Goal: Information Seeking & Learning: Learn about a topic

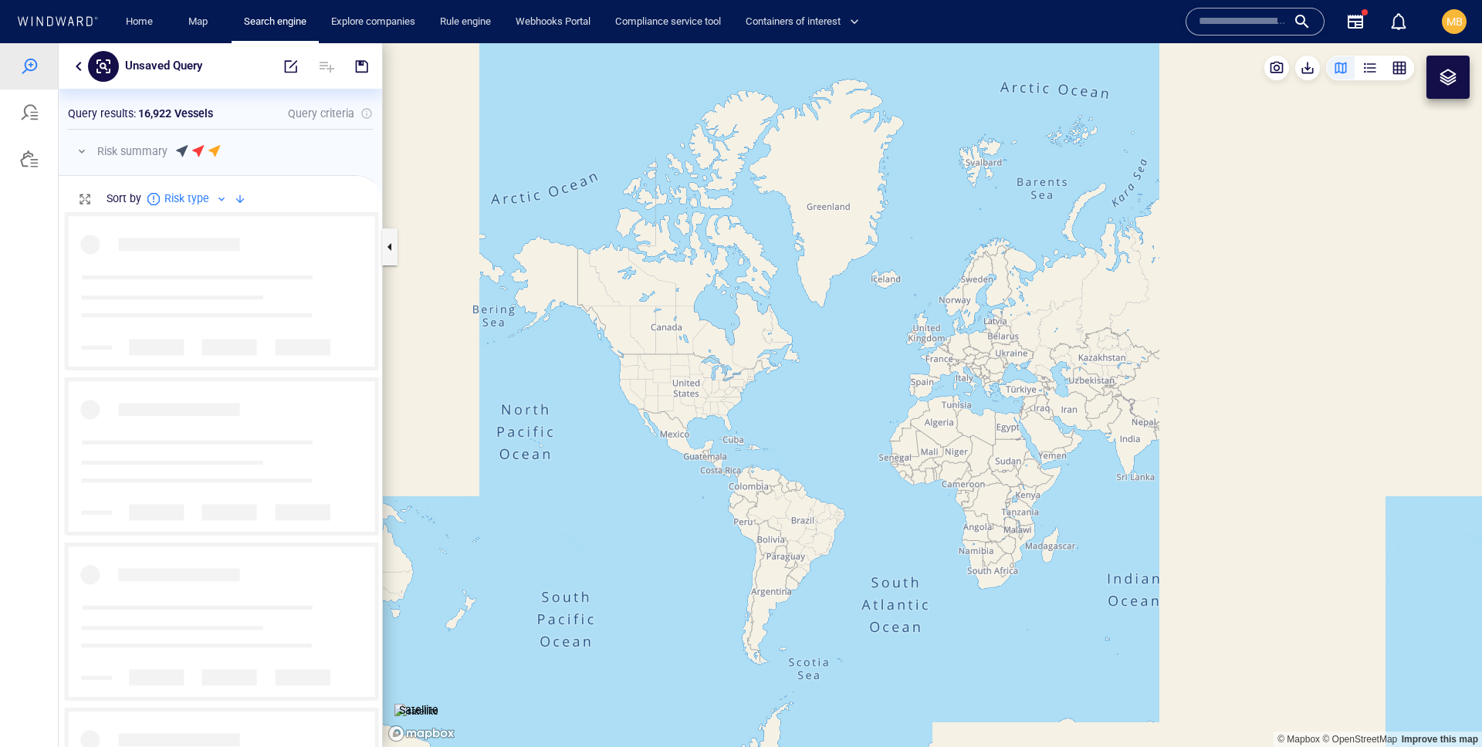
scroll to position [536, 323]
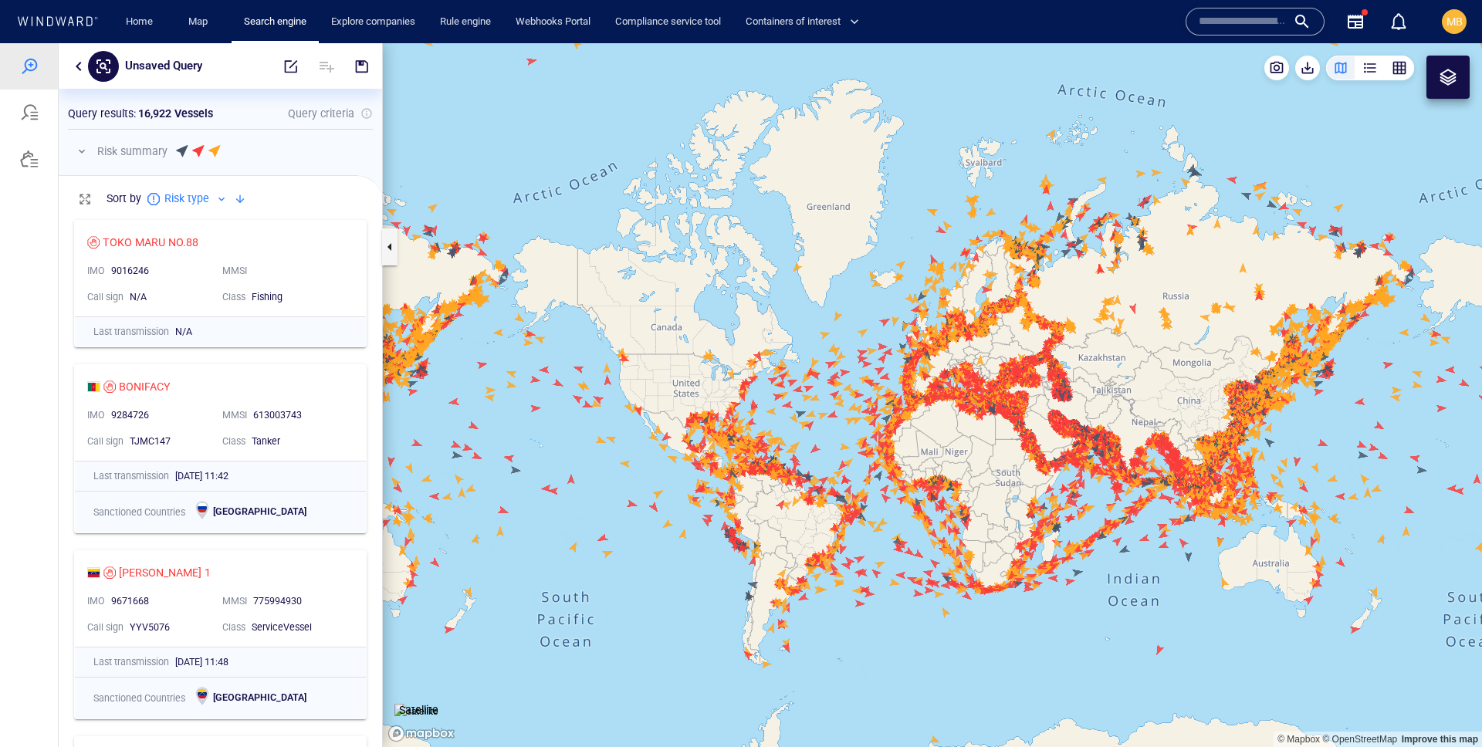
click at [79, 66] on button "button" at bounding box center [78, 66] width 19 height 19
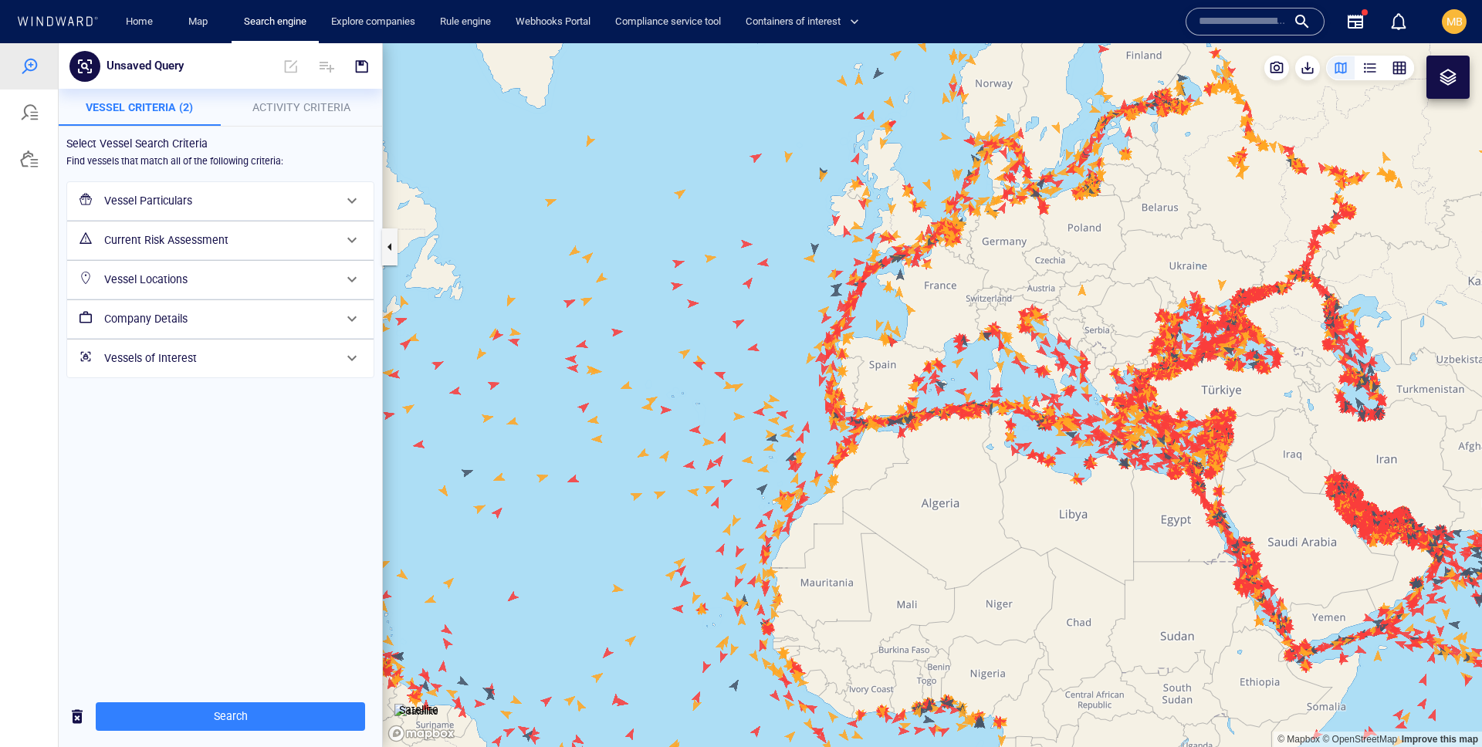
click at [171, 197] on h6 "Vessel Particulars" at bounding box center [218, 200] width 229 height 19
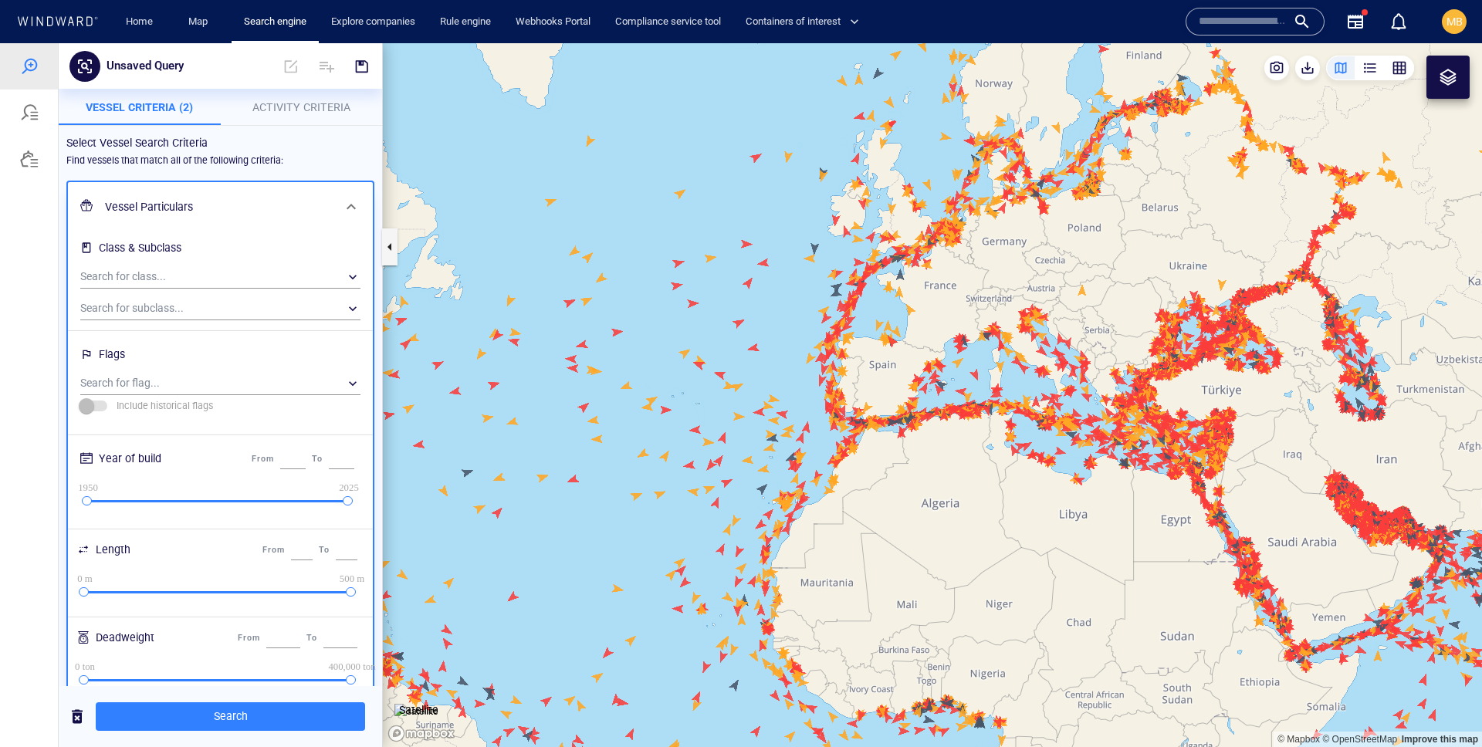
drag, startPoint x: 239, startPoint y: 221, endPoint x: 224, endPoint y: 201, distance: 25.3
click at [238, 219] on div "Vessel Particulars" at bounding box center [219, 207] width 240 height 32
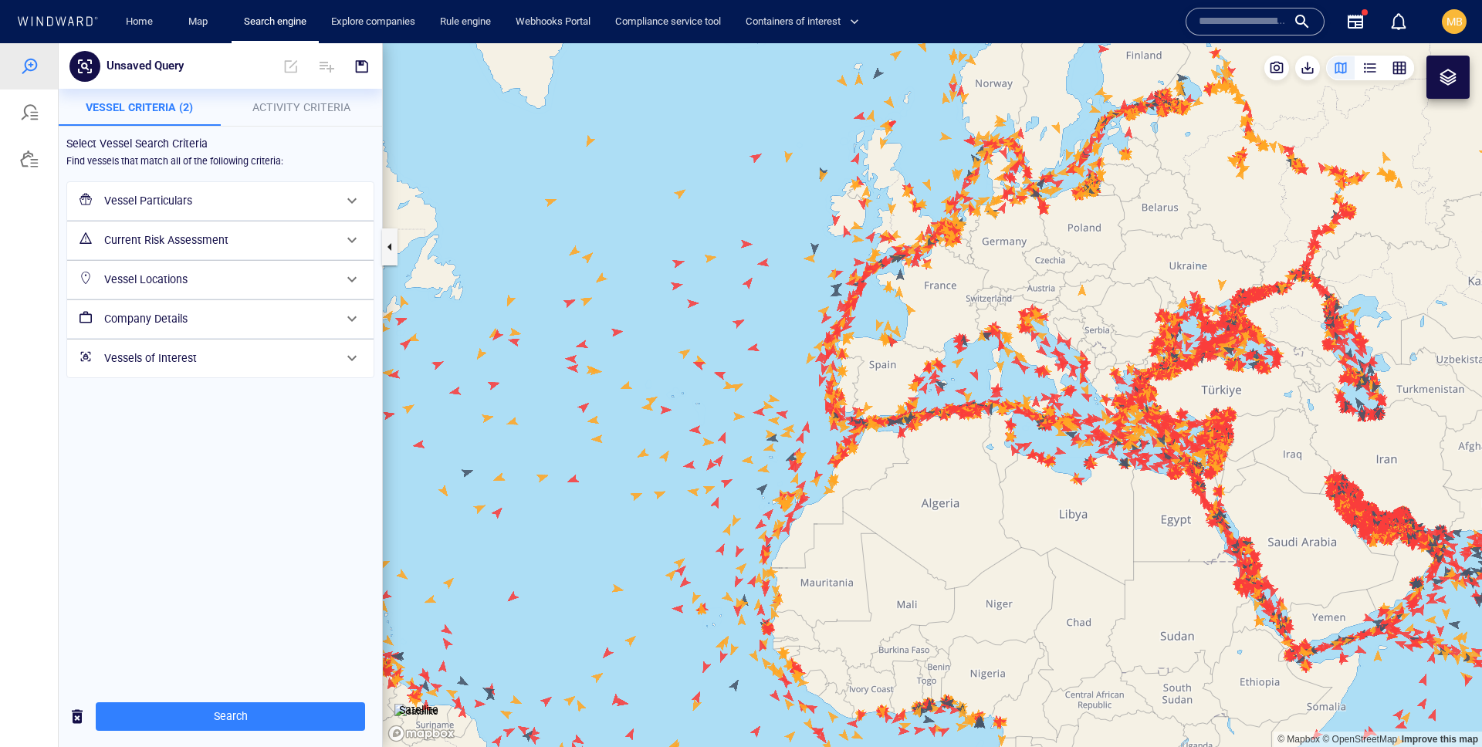
click at [154, 102] on span "Vessel Criteria (2)" at bounding box center [139, 107] width 107 height 12
click at [29, 113] on div at bounding box center [29, 112] width 19 height 19
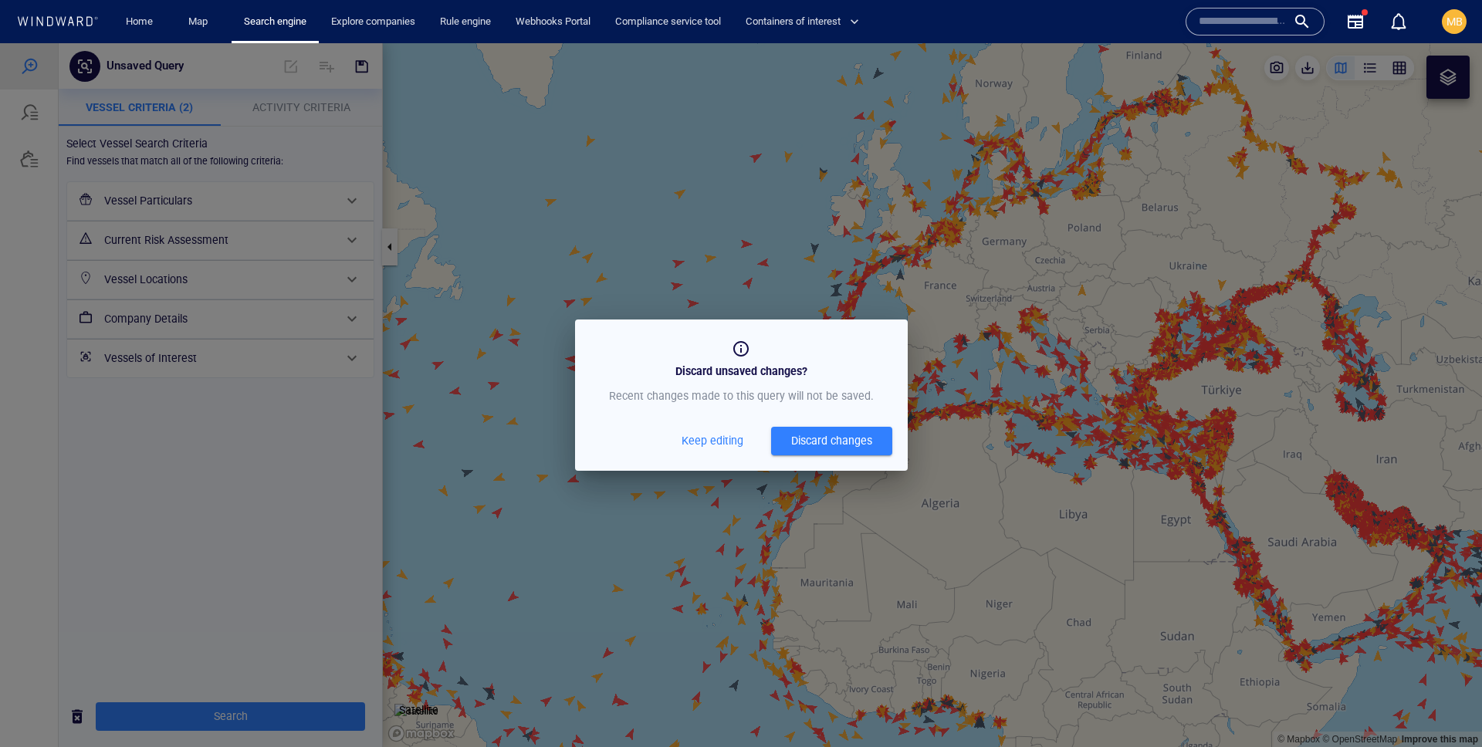
click at [820, 438] on div "Discard changes" at bounding box center [831, 440] width 81 height 19
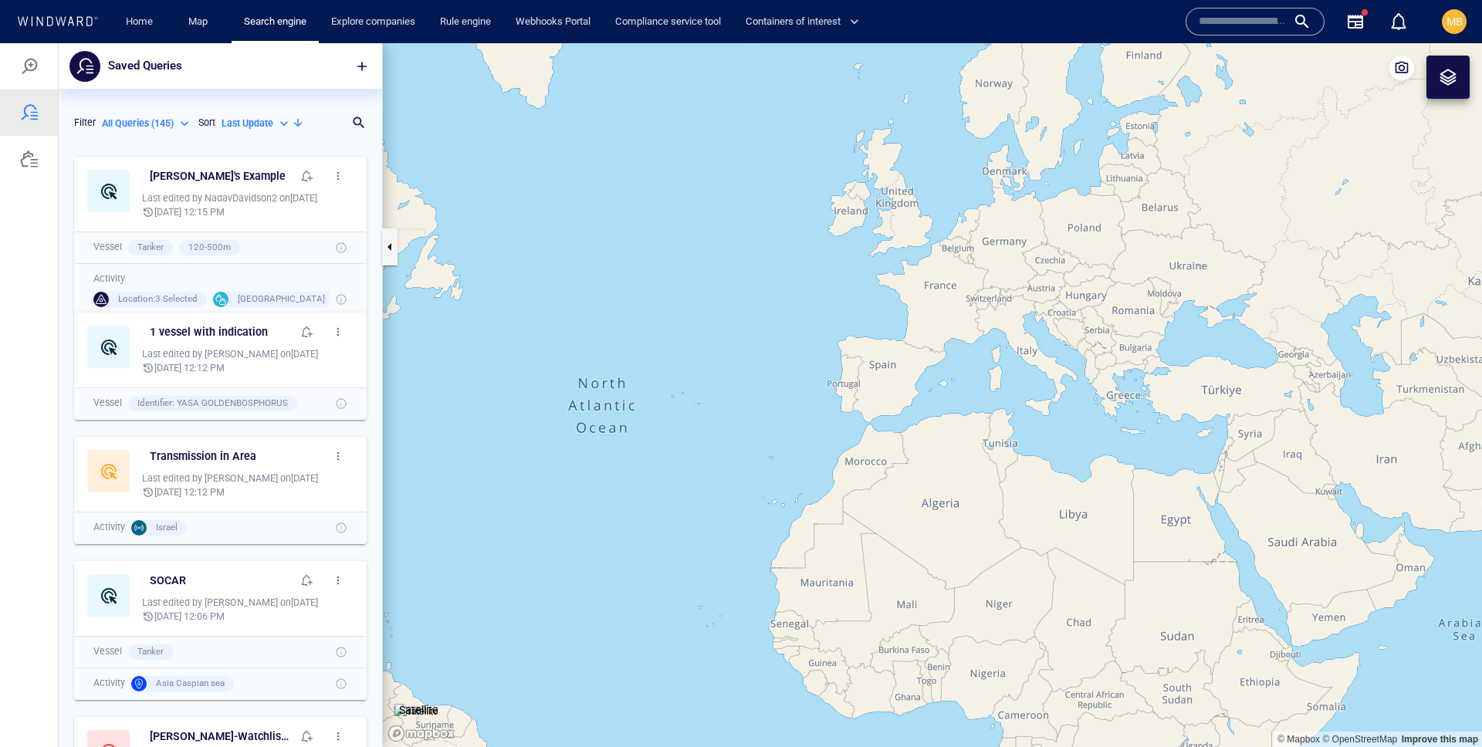
scroll to position [598, 323]
click at [1456, 18] on span "MB" at bounding box center [1454, 21] width 16 height 12
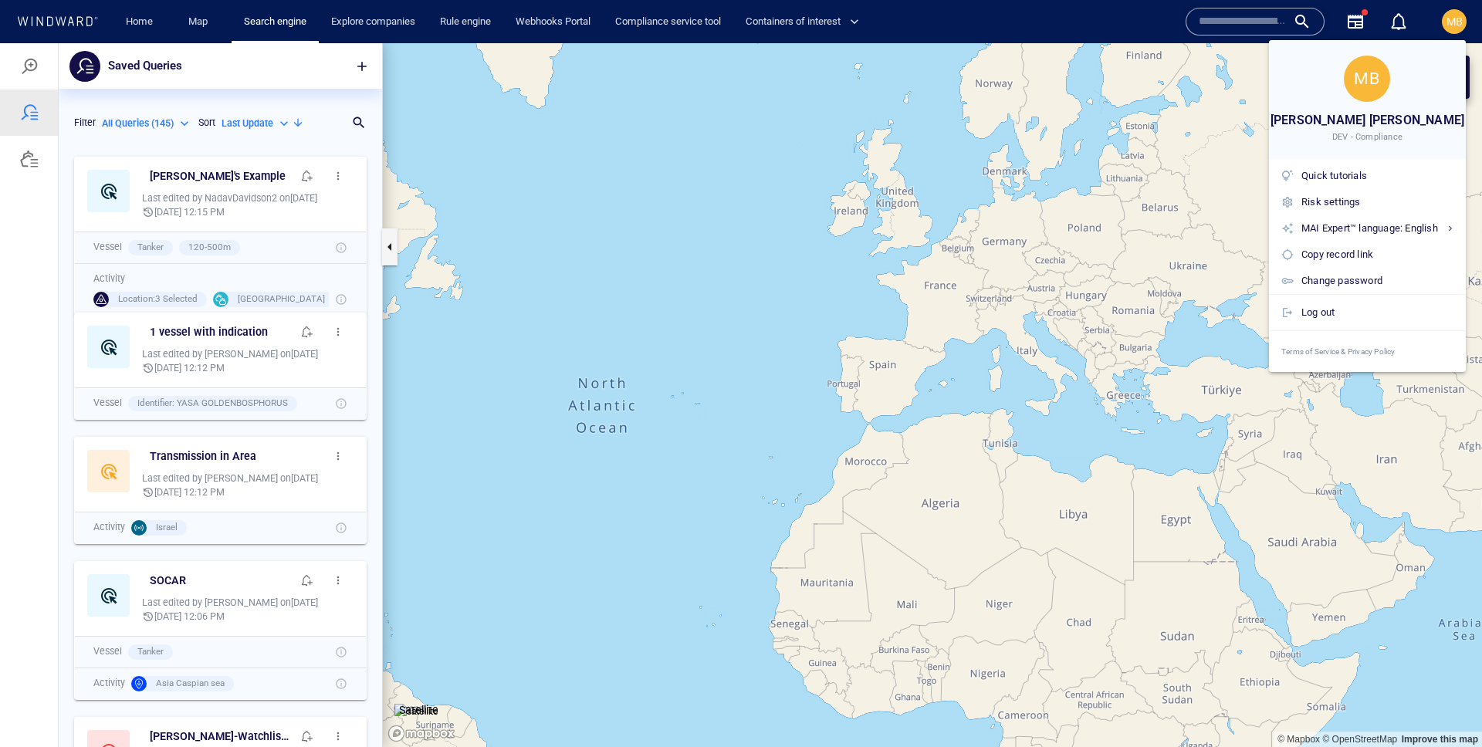
drag, startPoint x: 1004, startPoint y: 171, endPoint x: 806, endPoint y: 174, distance: 198.4
click at [997, 172] on div at bounding box center [741, 373] width 1482 height 747
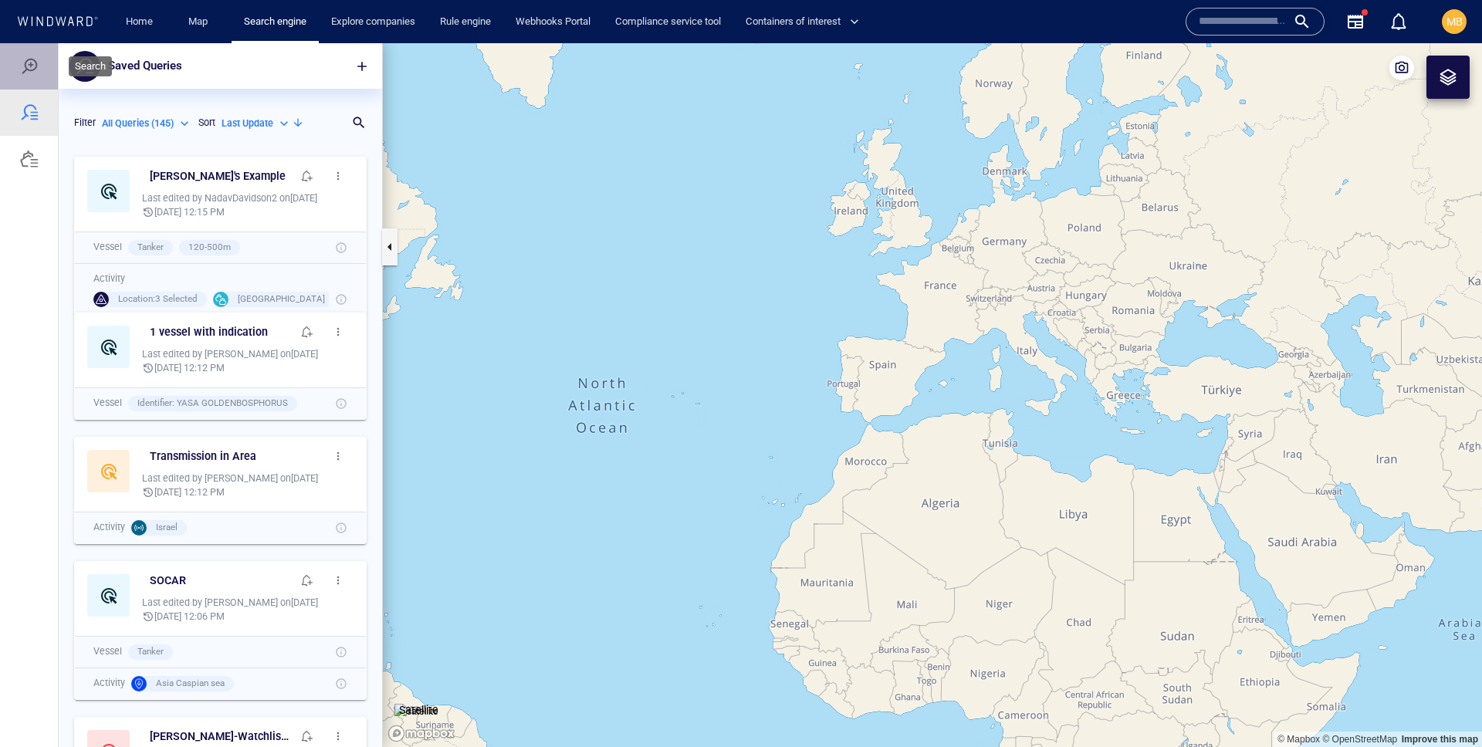
click at [32, 68] on div at bounding box center [29, 66] width 19 height 19
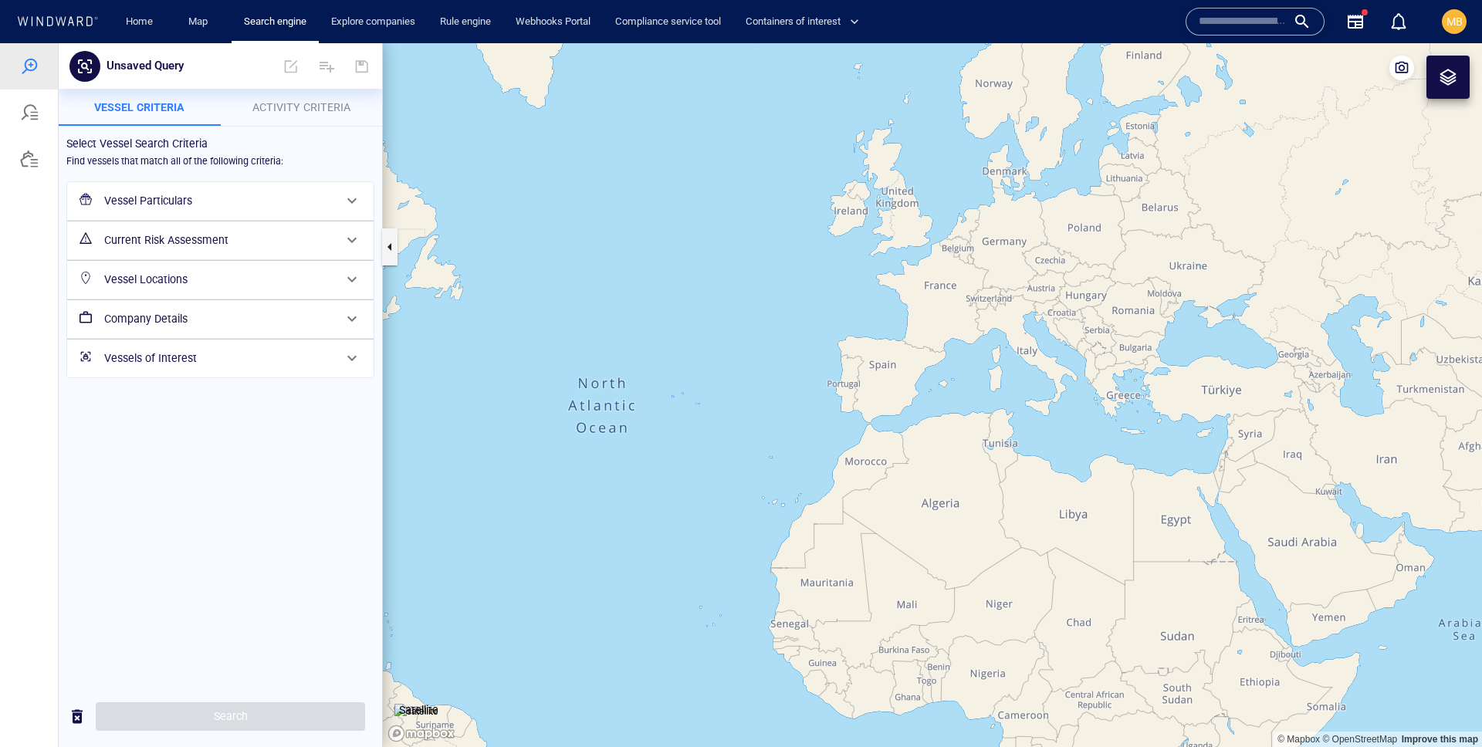
click at [246, 193] on h6 "Vessel Particulars" at bounding box center [218, 200] width 229 height 19
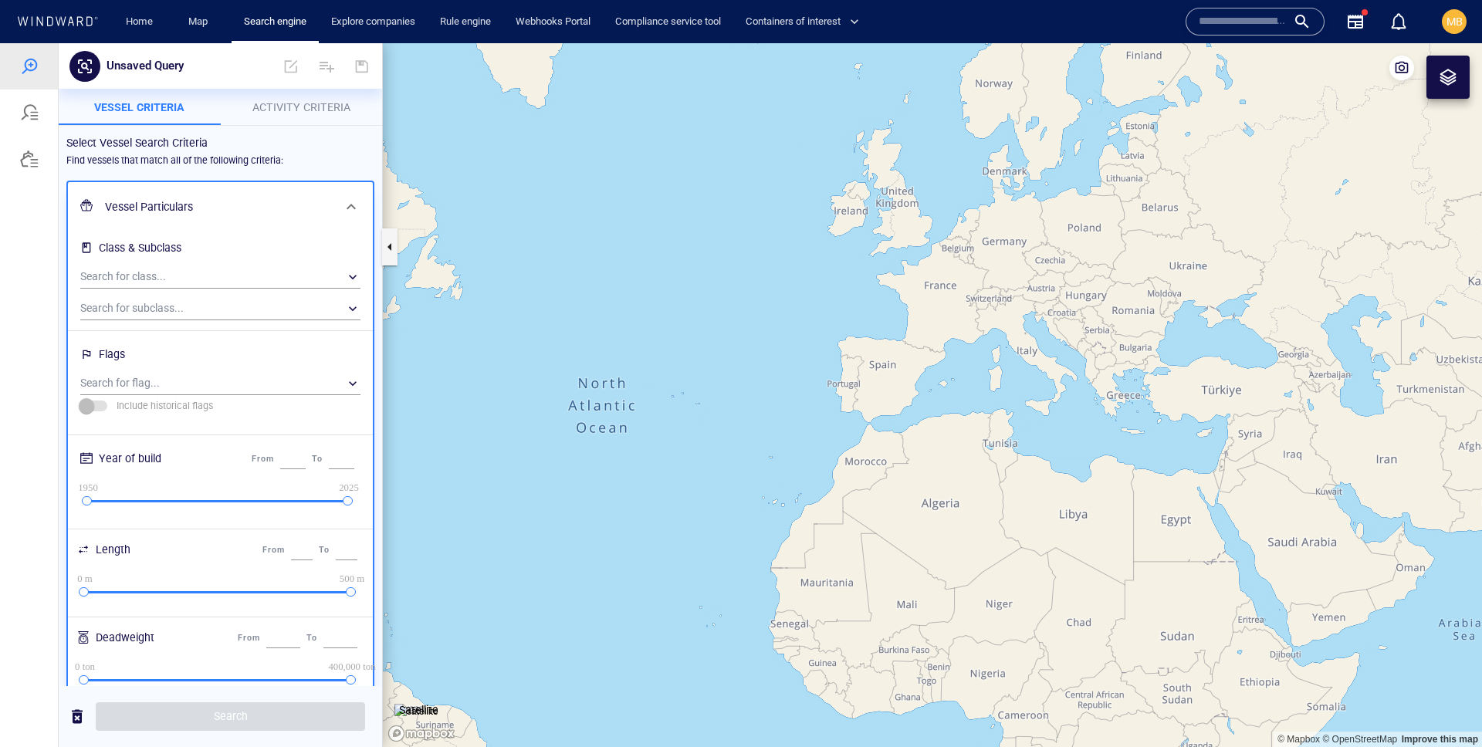
click at [221, 193] on div "Vessel Particulars" at bounding box center [219, 207] width 240 height 32
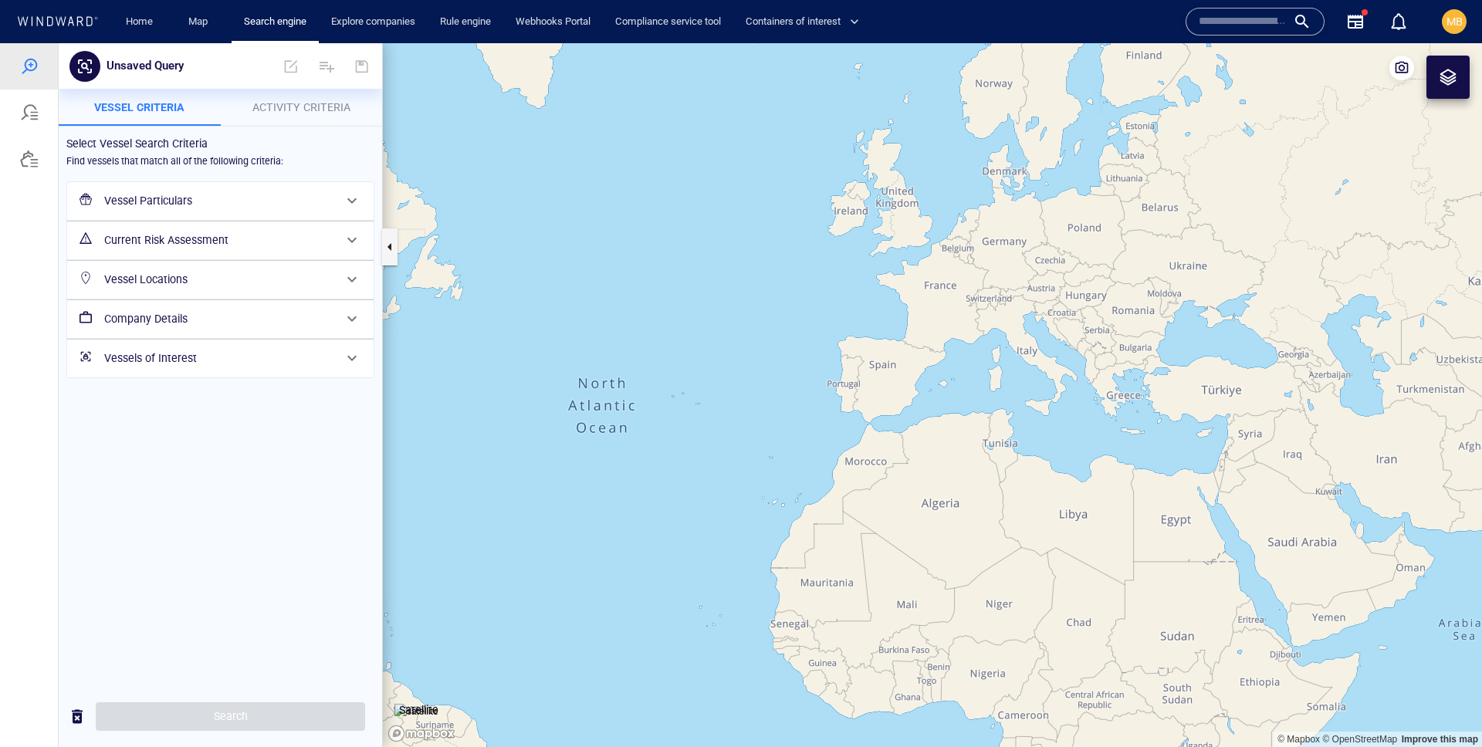
click at [217, 245] on h6 "Current Risk Assessment" at bounding box center [218, 240] width 229 height 19
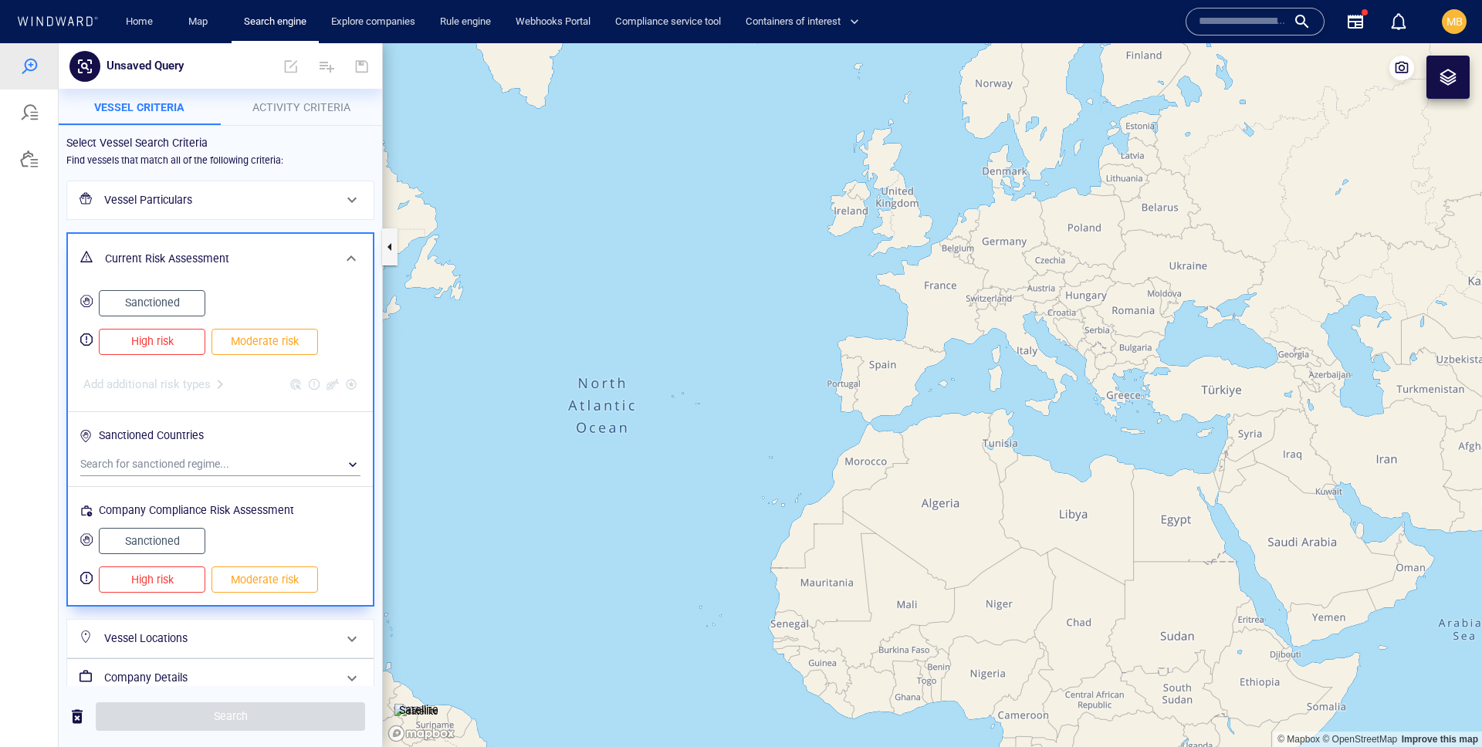
click at [201, 386] on div "Add additional risk types" at bounding box center [220, 385] width 280 height 26
click at [1466, 21] on button "MB" at bounding box center [1454, 21] width 31 height 31
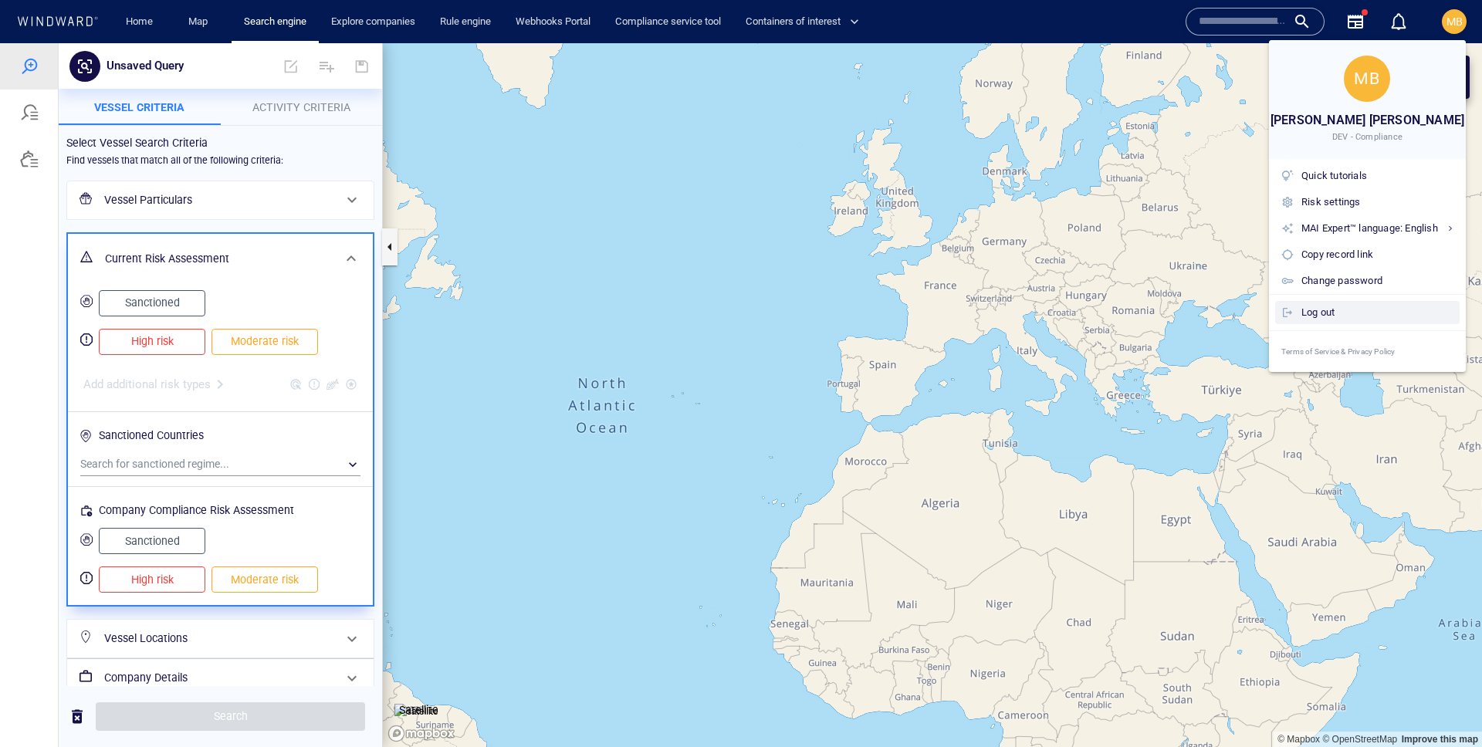
click at [1352, 308] on div "Log out" at bounding box center [1377, 312] width 152 height 17
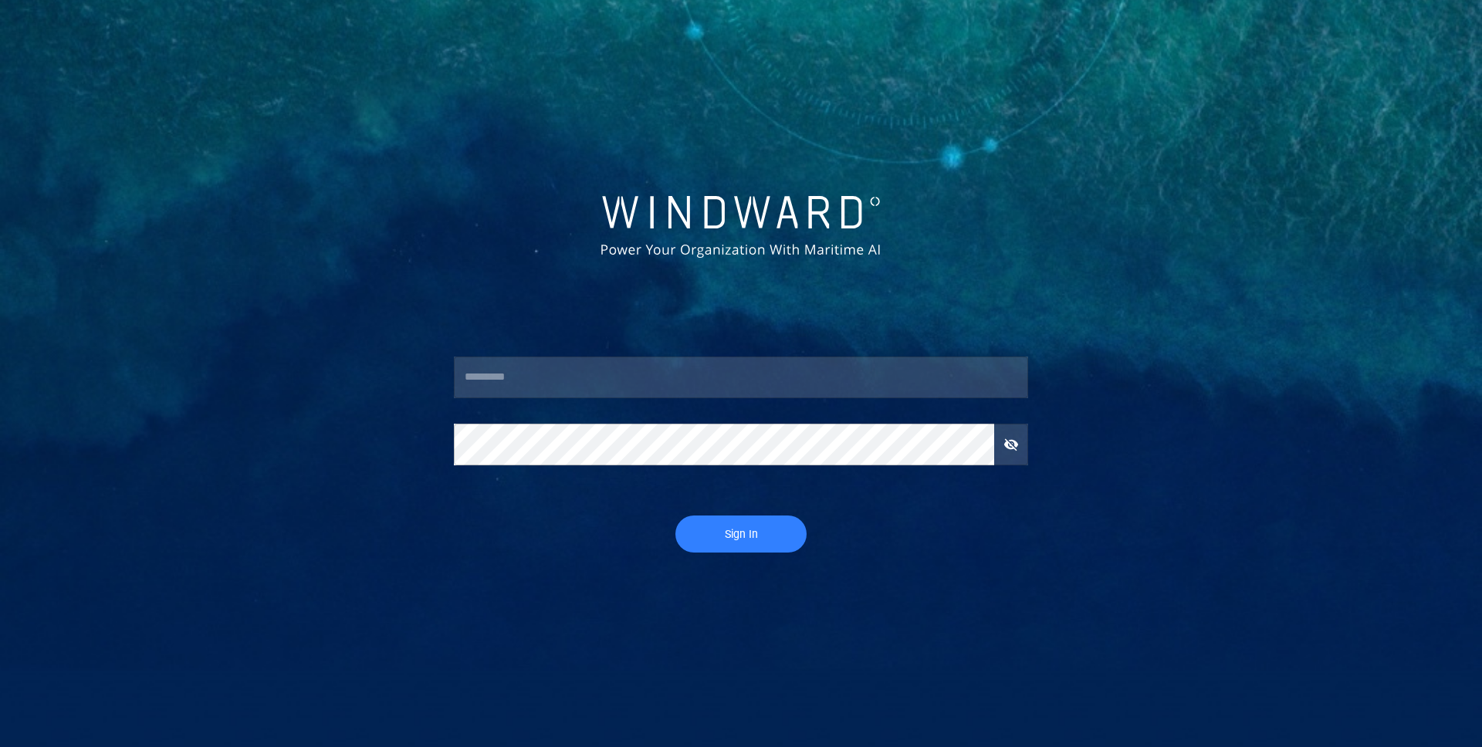
type input "**********"
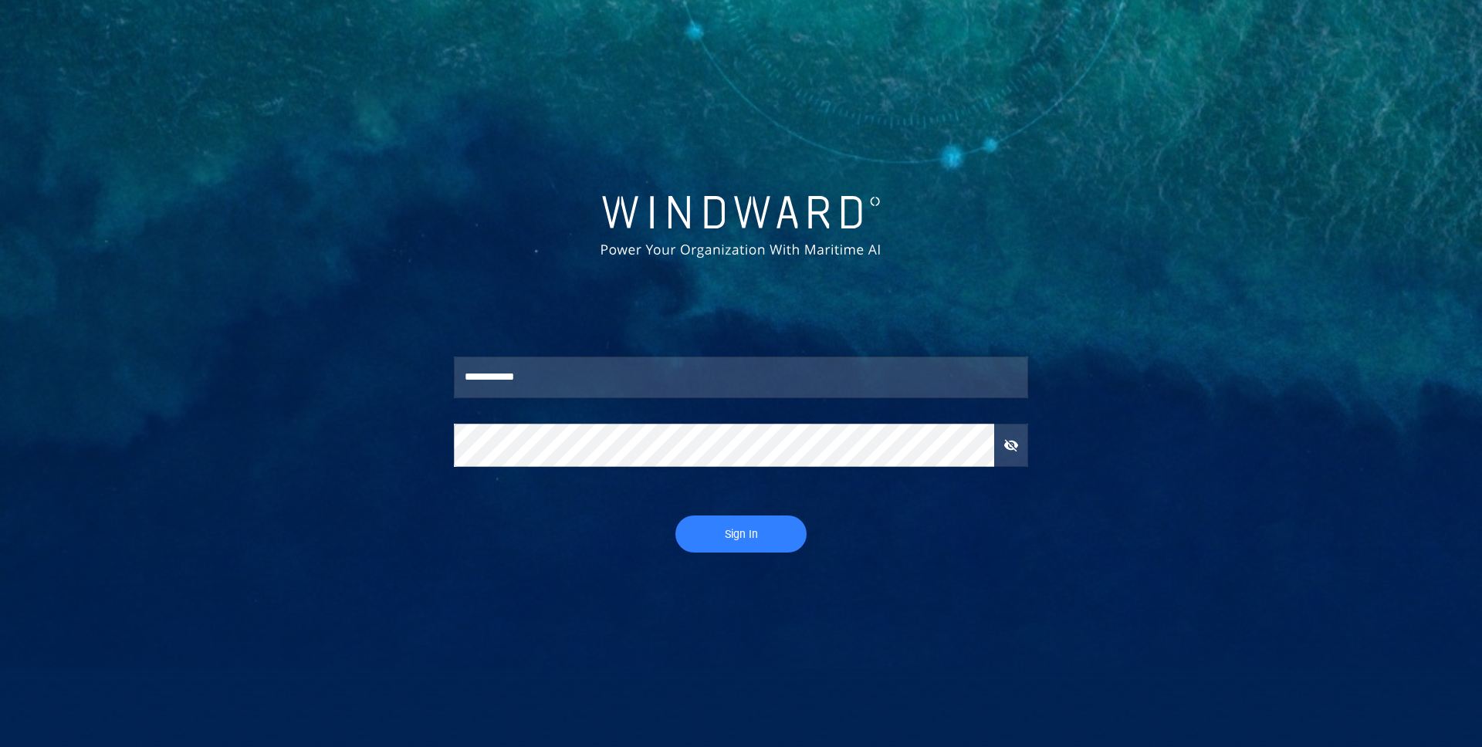
click at [740, 533] on span "Sign In" at bounding box center [741, 534] width 100 height 19
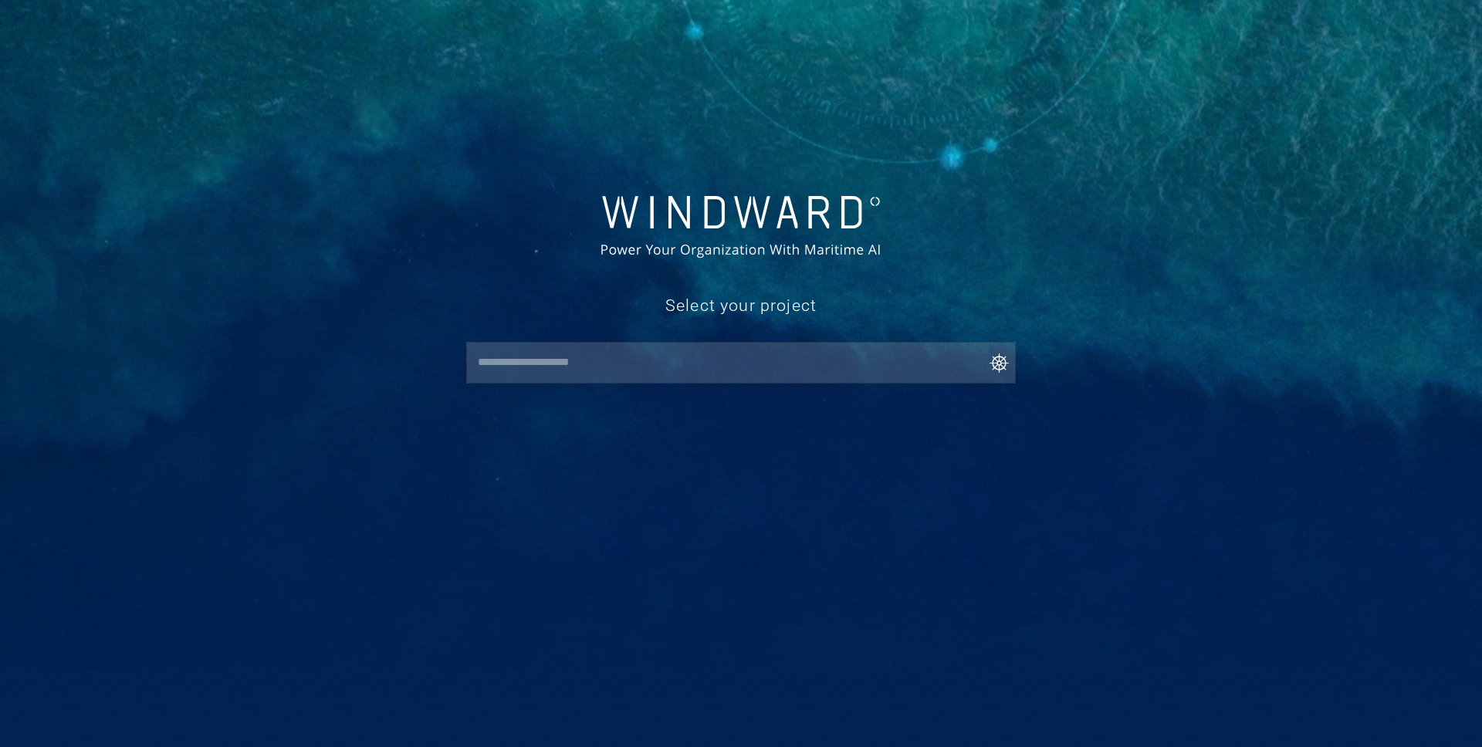
click at [581, 378] on div "​" at bounding box center [740, 363] width 549 height 42
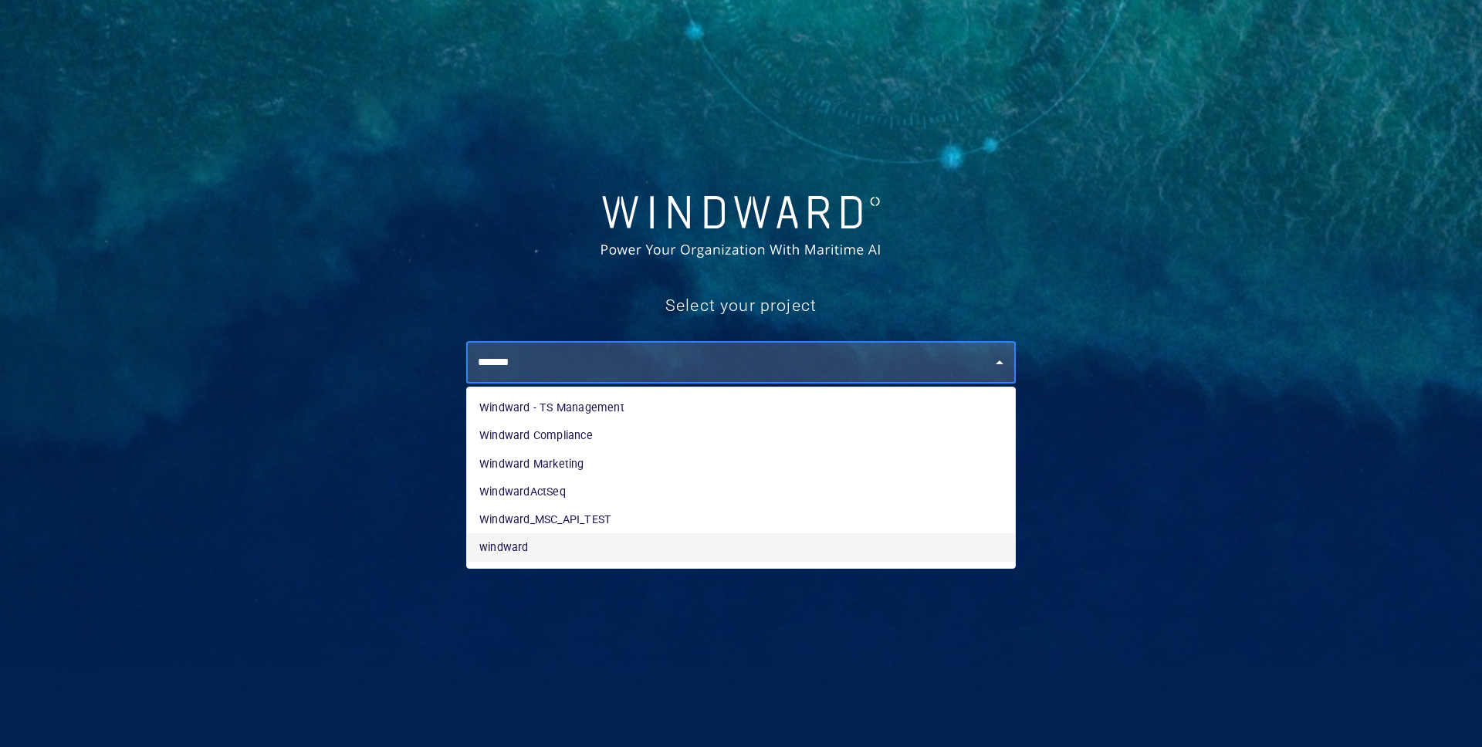
click at [539, 541] on li "windward" at bounding box center [741, 547] width 548 height 28
type input "********"
